Goal: Information Seeking & Learning: Learn about a topic

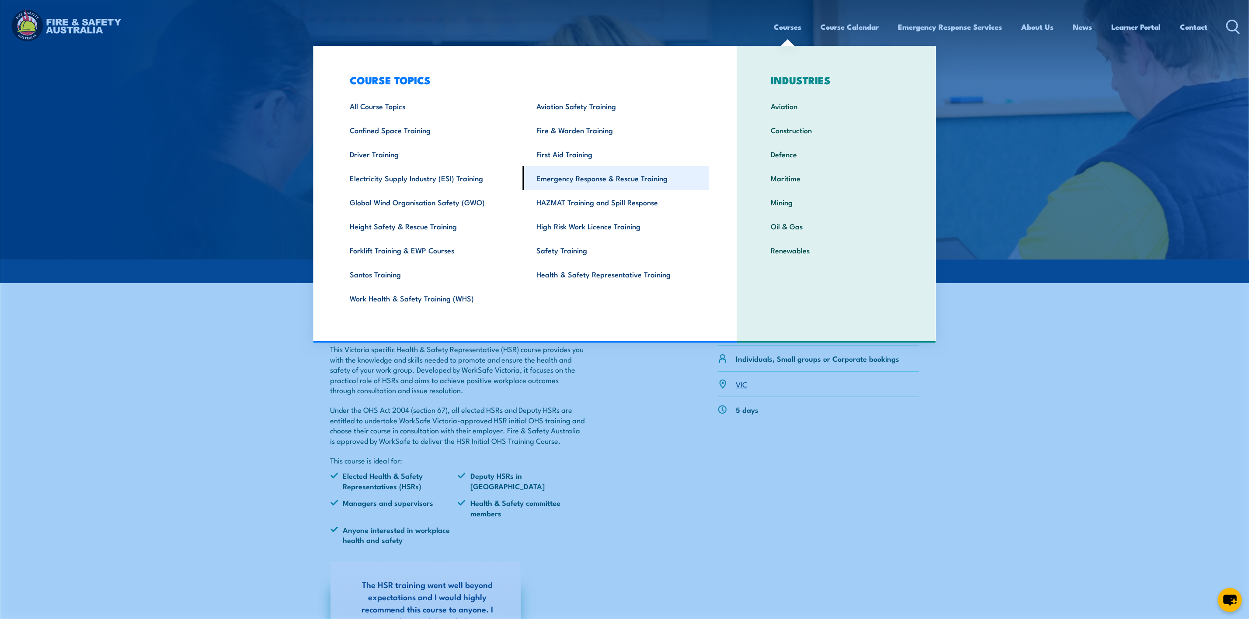
click at [625, 173] on link "Emergency Response & Rescue Training" at bounding box center [616, 178] width 187 height 24
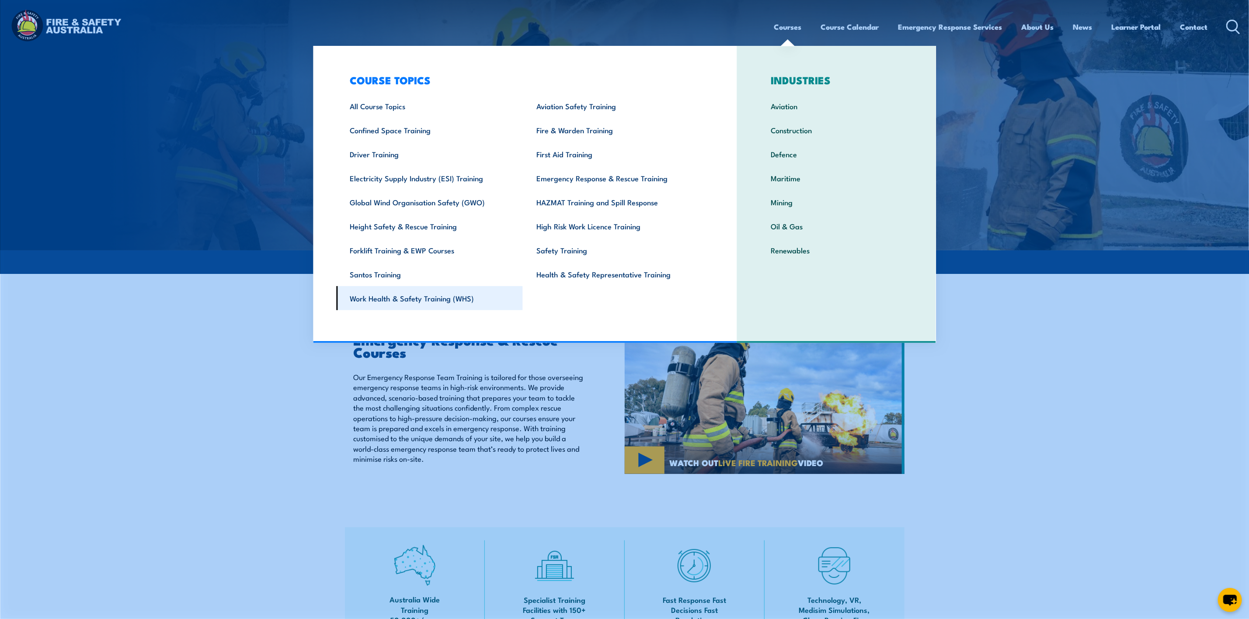
click at [423, 299] on link "Work Health & Safety Training (WHS)" at bounding box center [429, 298] width 187 height 24
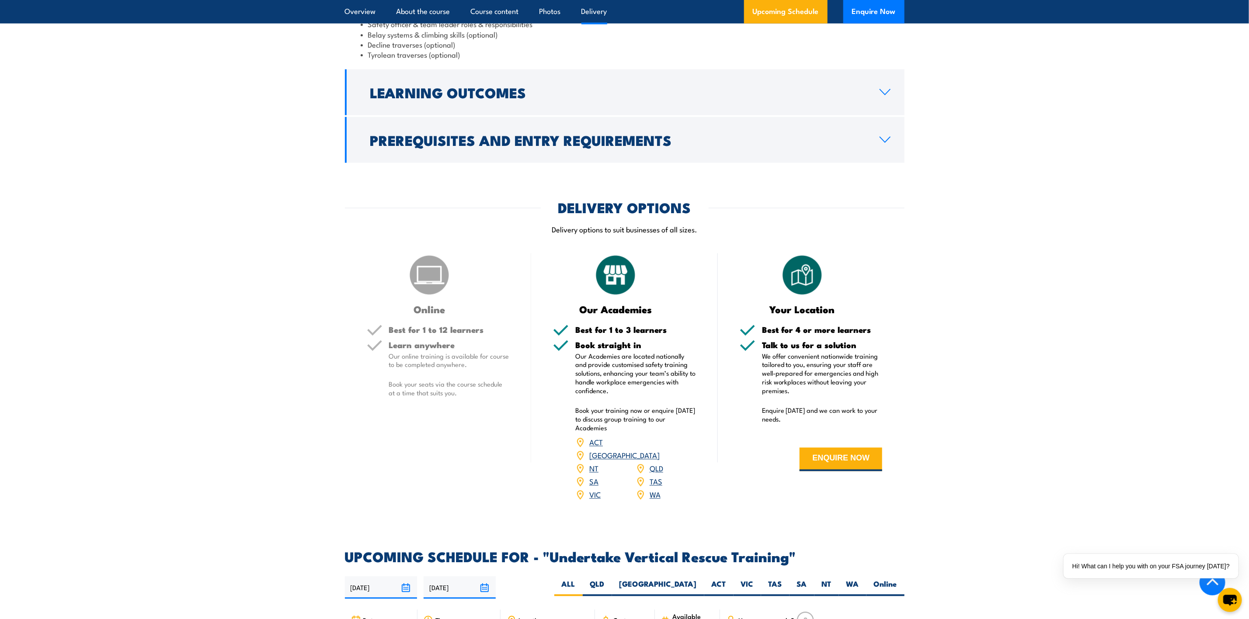
scroll to position [1114, 0]
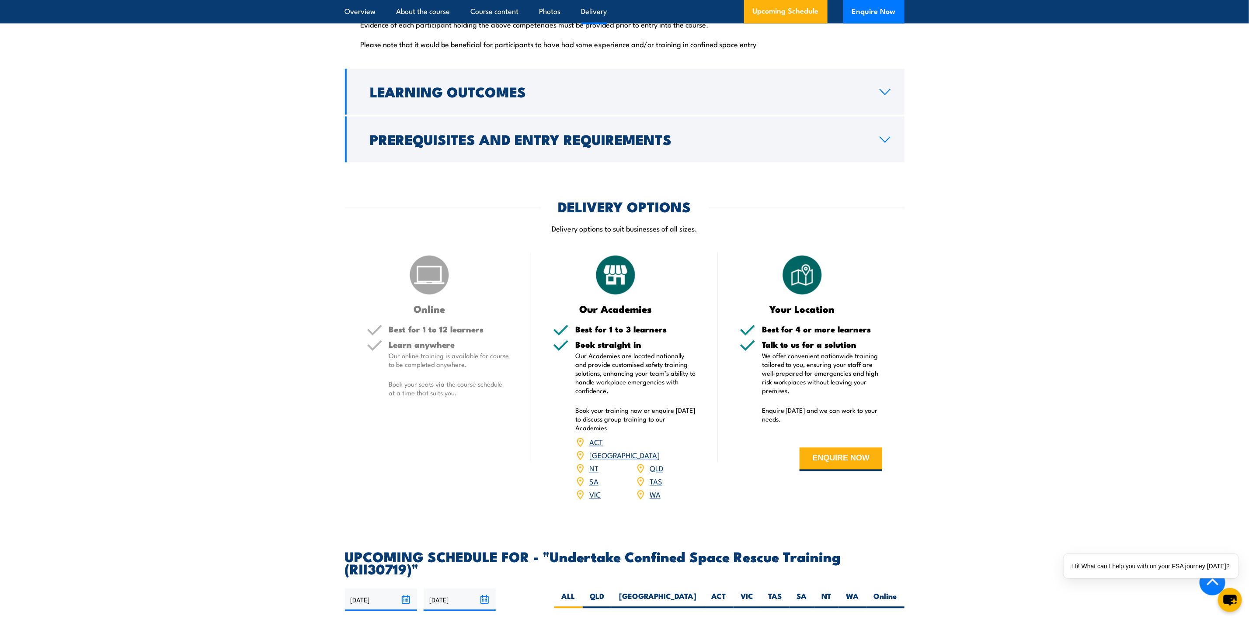
scroll to position [1573, 0]
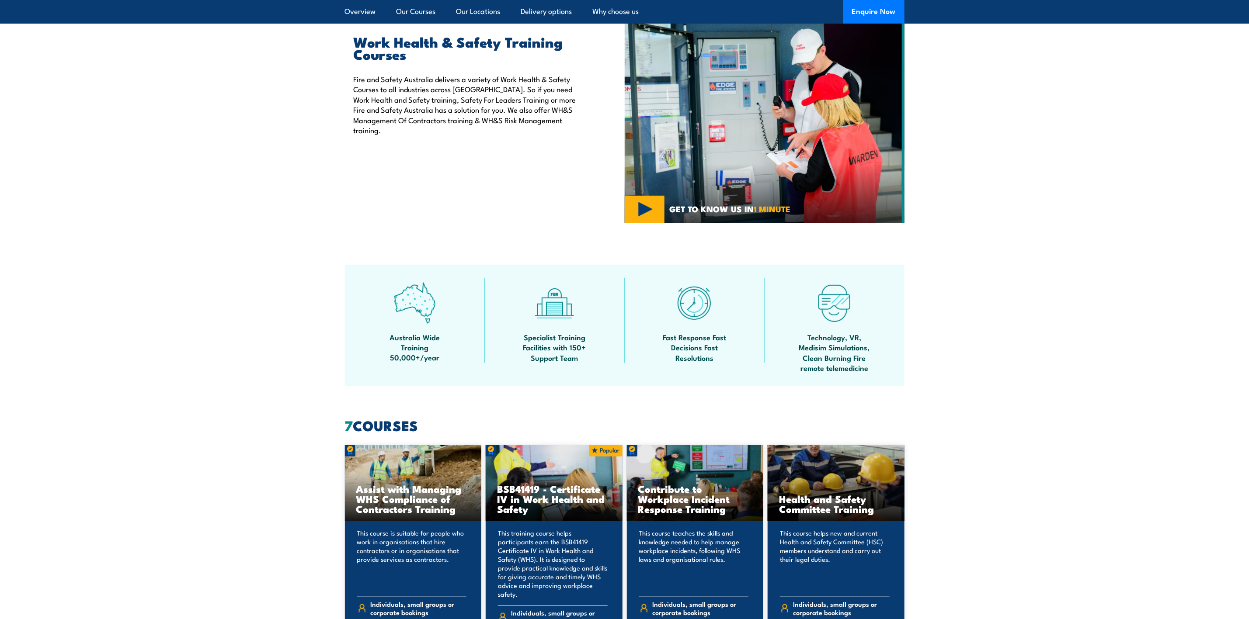
scroll to position [590, 0]
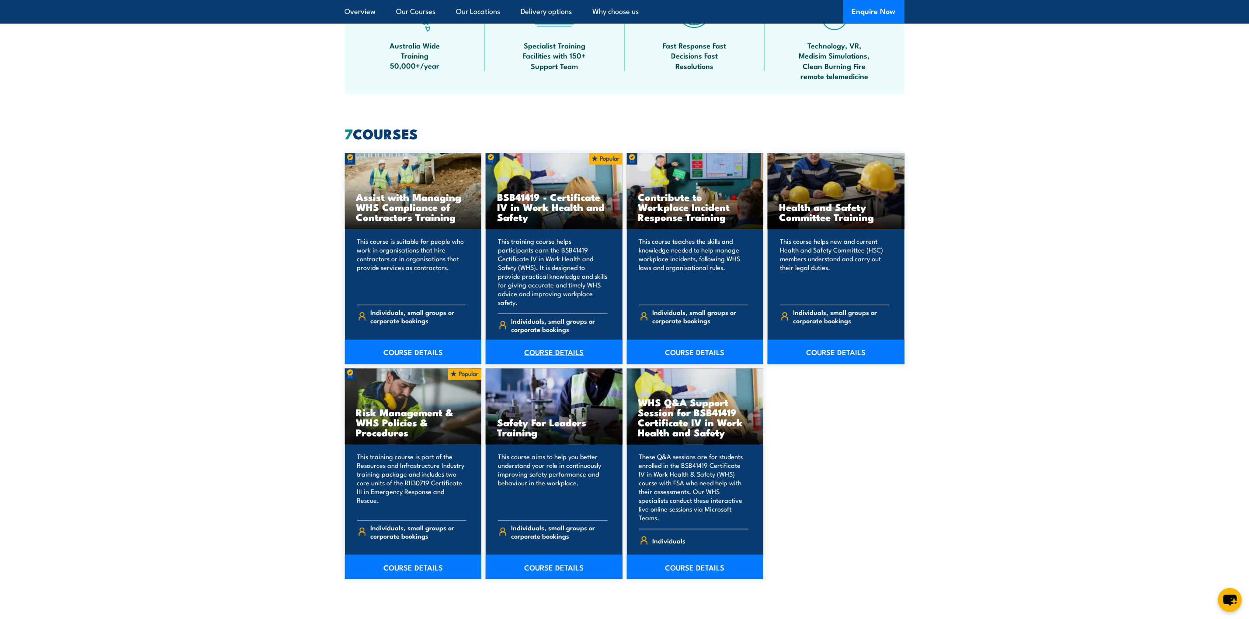
click at [548, 345] on link "COURSE DETAILS" at bounding box center [554, 352] width 137 height 24
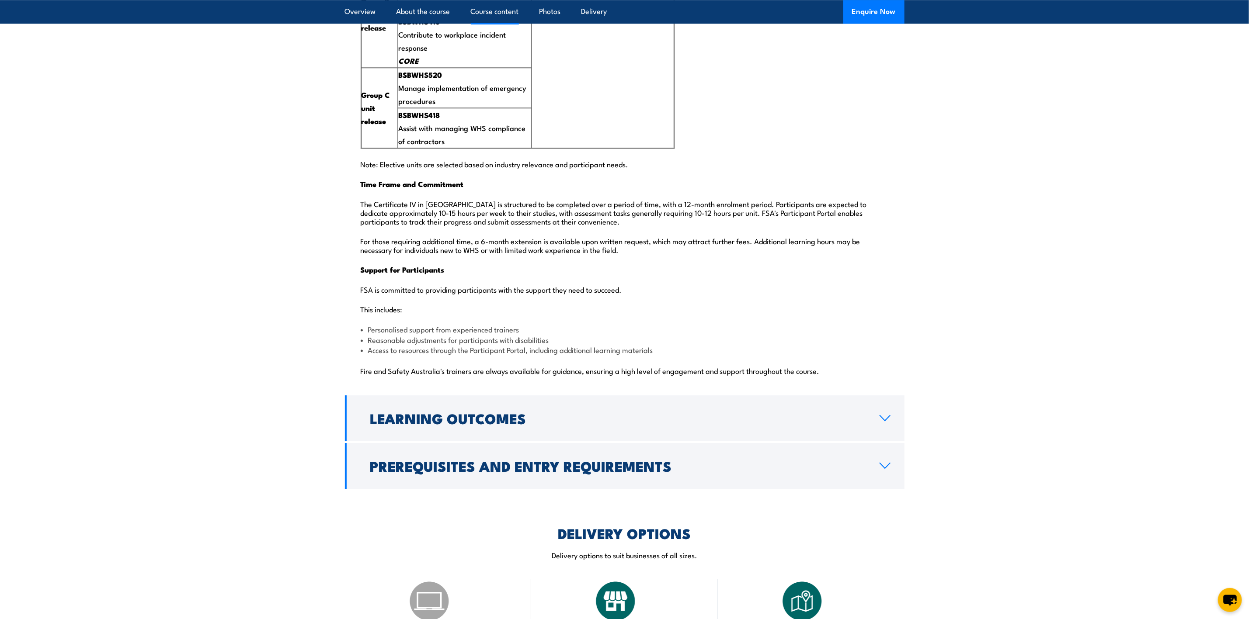
scroll to position [2557, 0]
